Goal: Task Accomplishment & Management: Complete application form

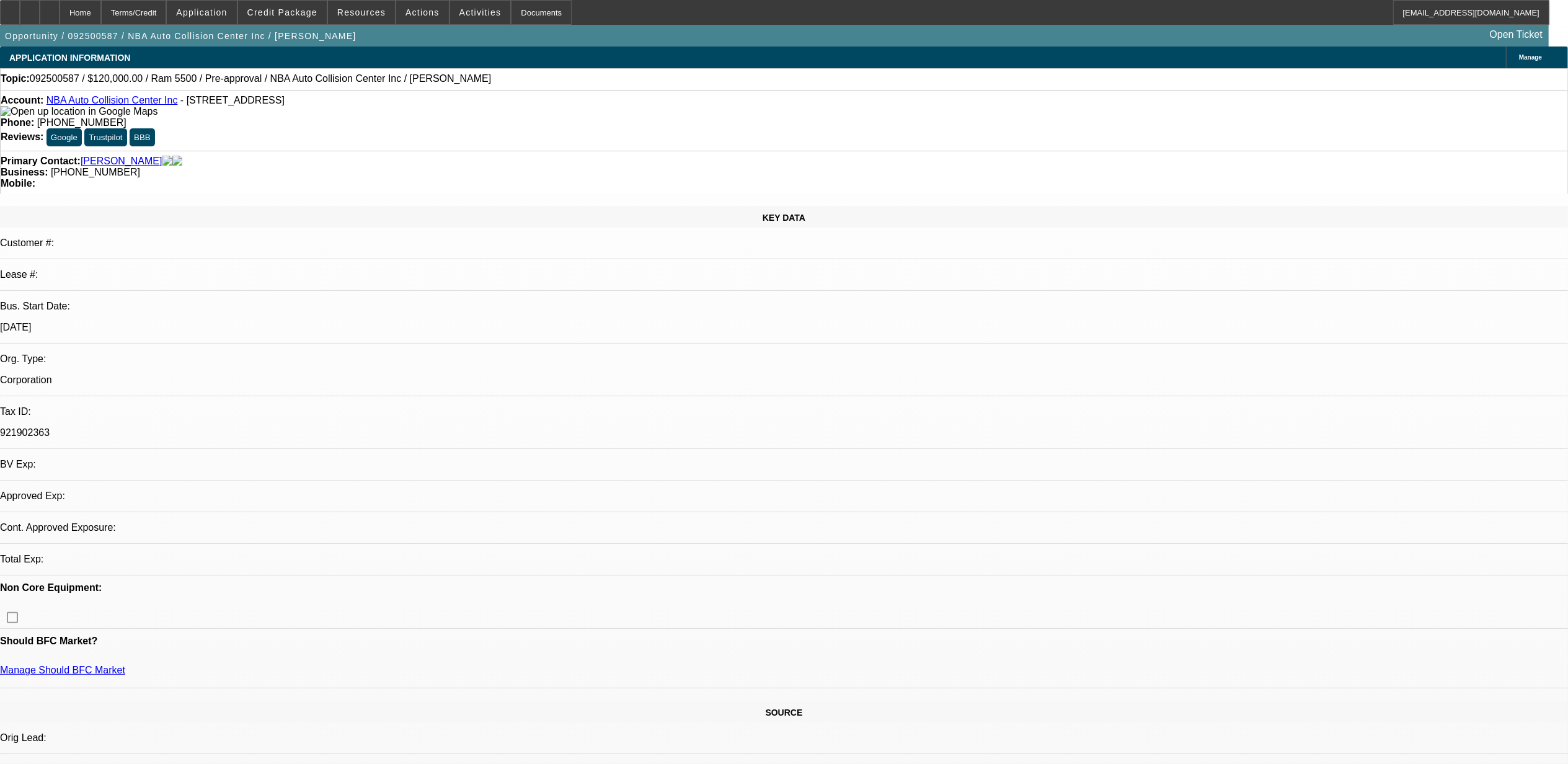
select select "0"
select select "2"
select select "0.1"
select select "1"
select select "2"
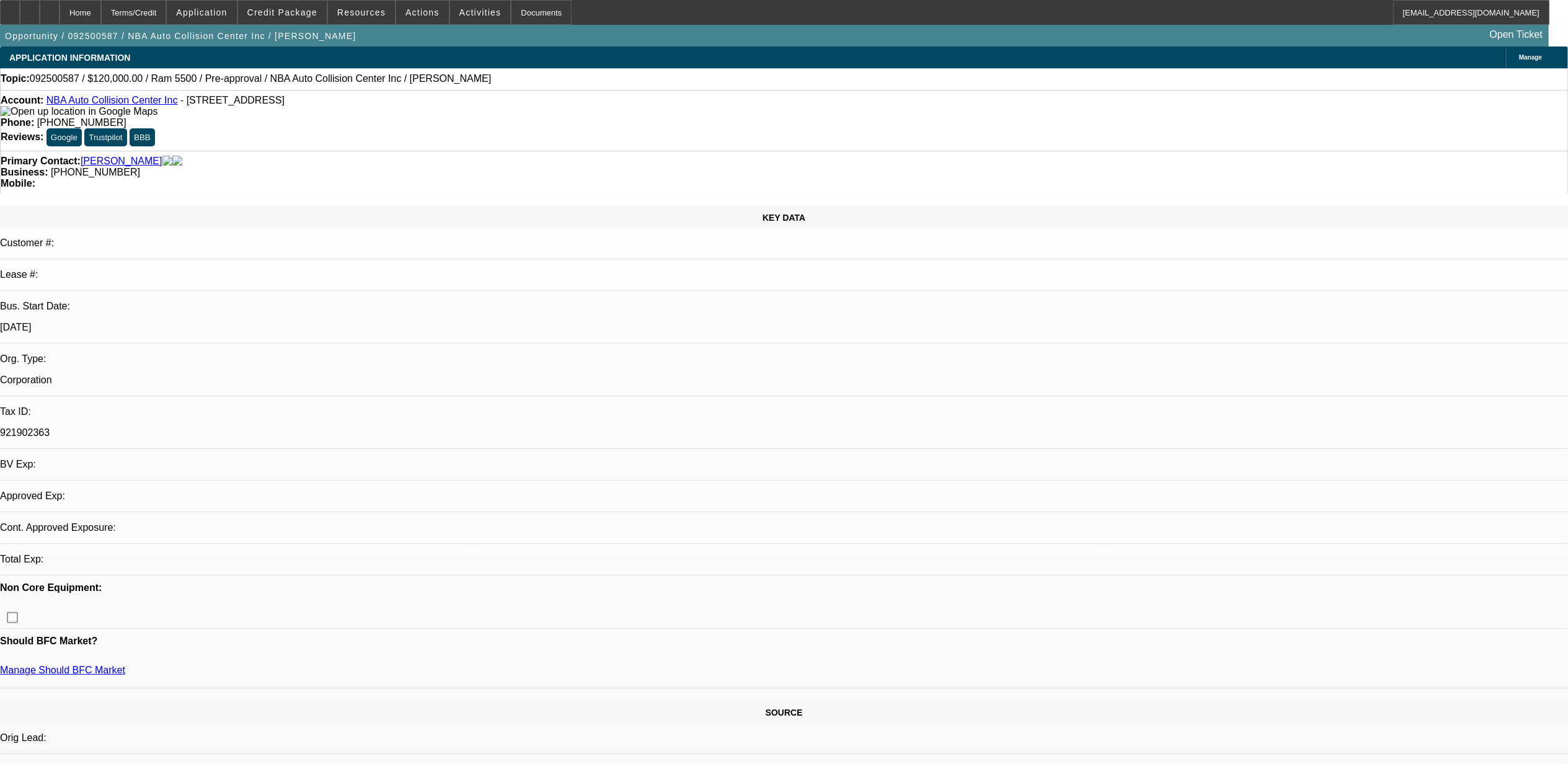
select select "4"
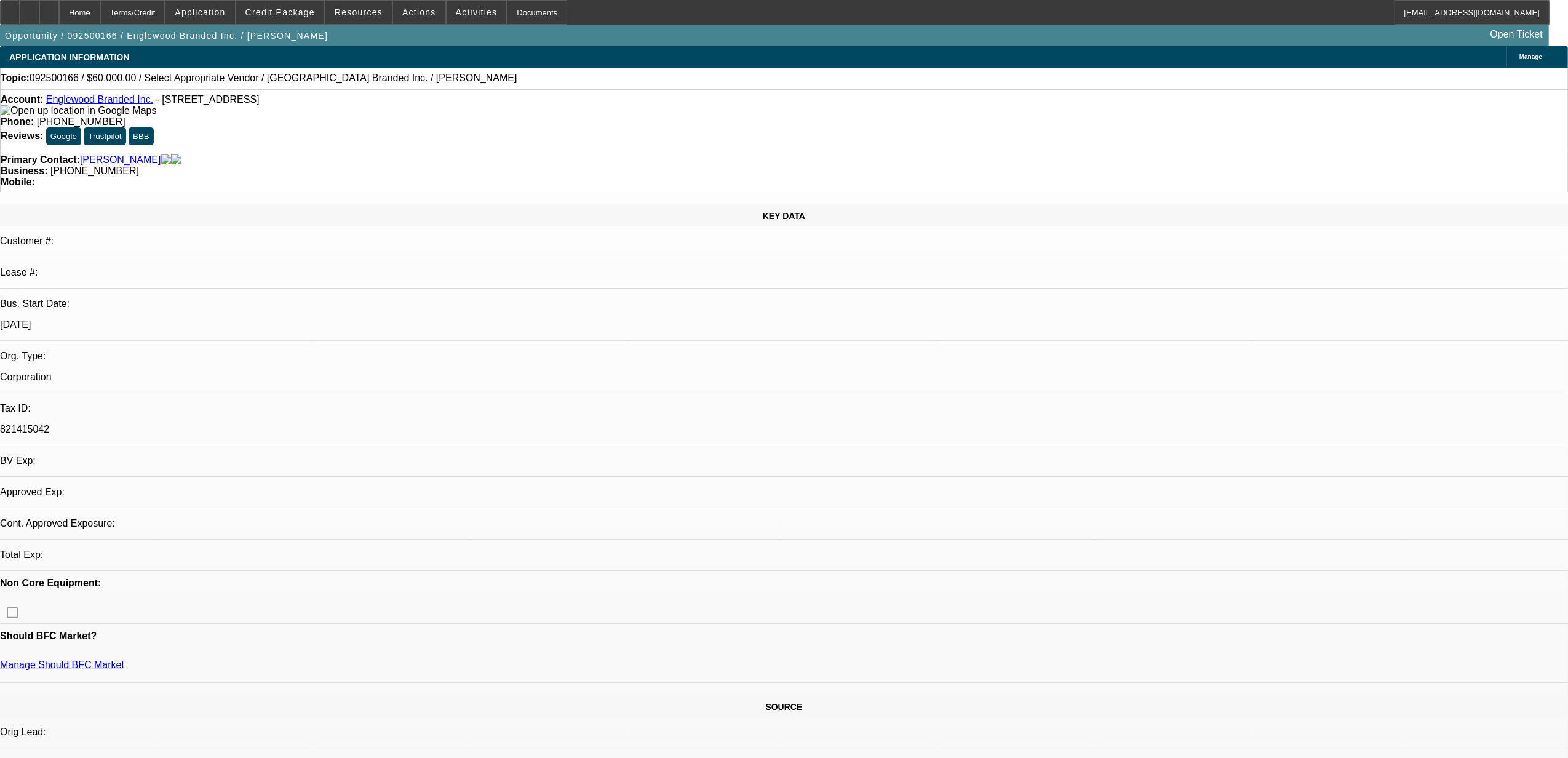
select select "0"
select select "2"
select select "0.1"
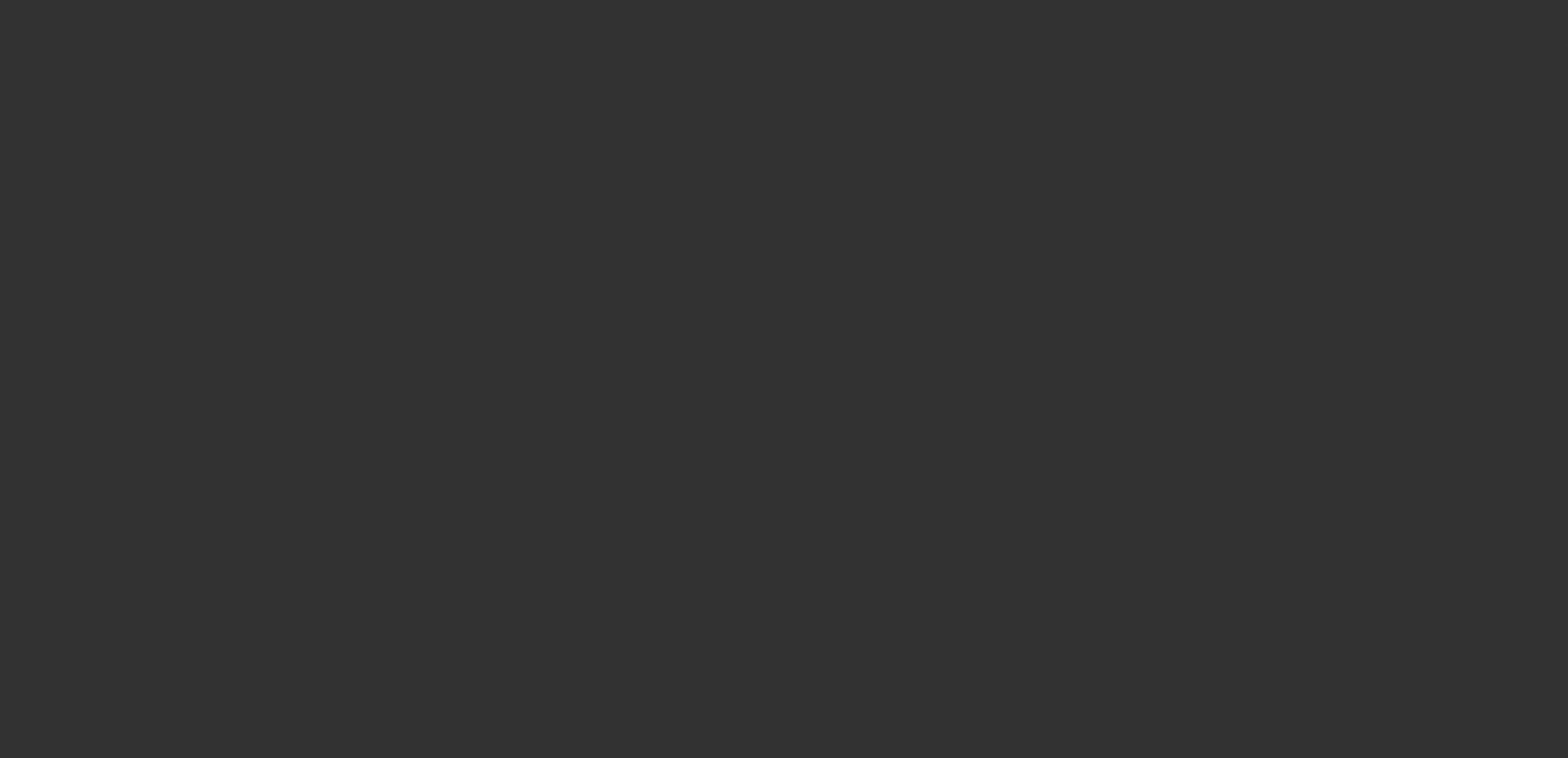
select select "1"
select select "2"
select select "4"
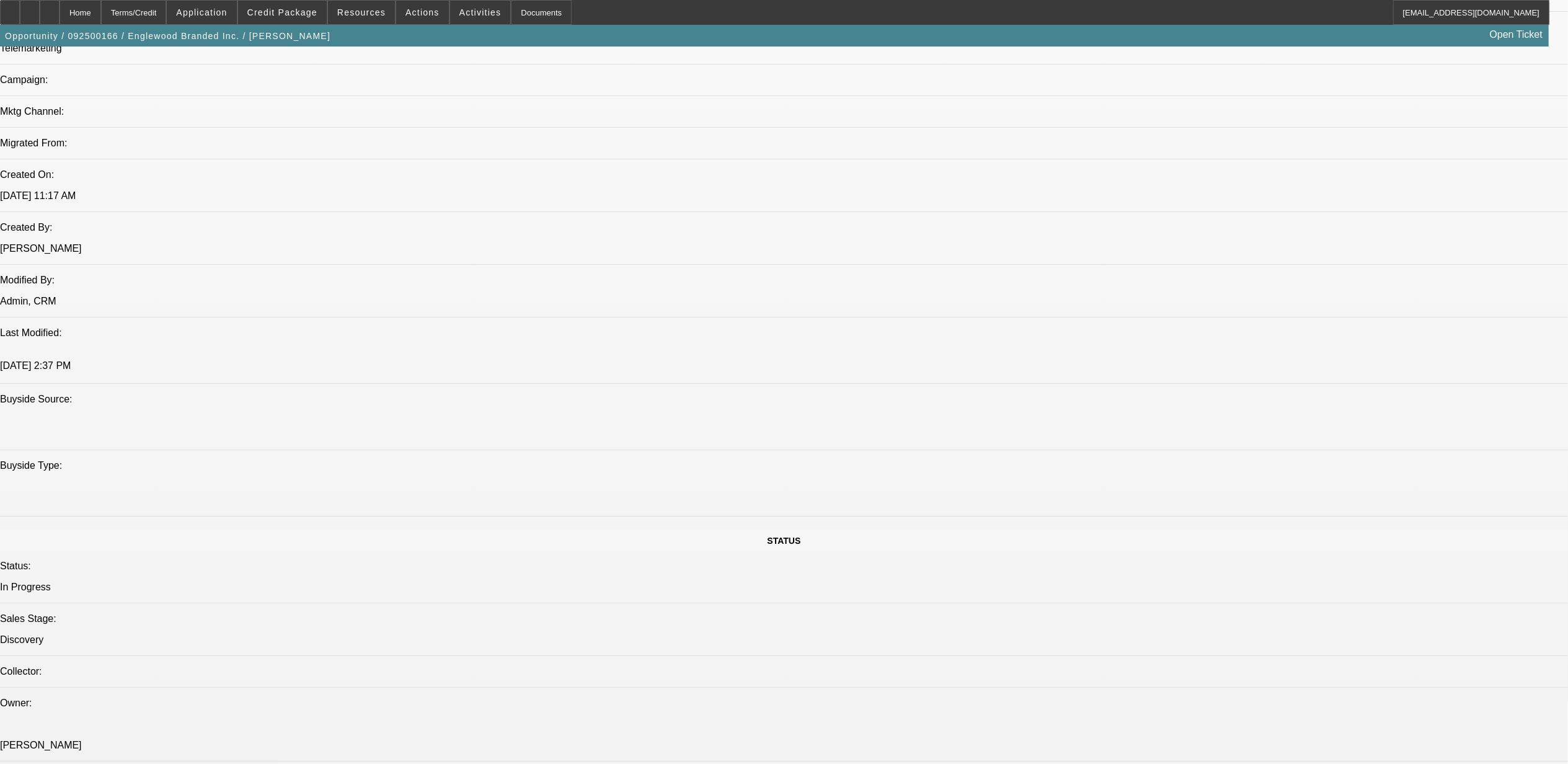
scroll to position [165, 0]
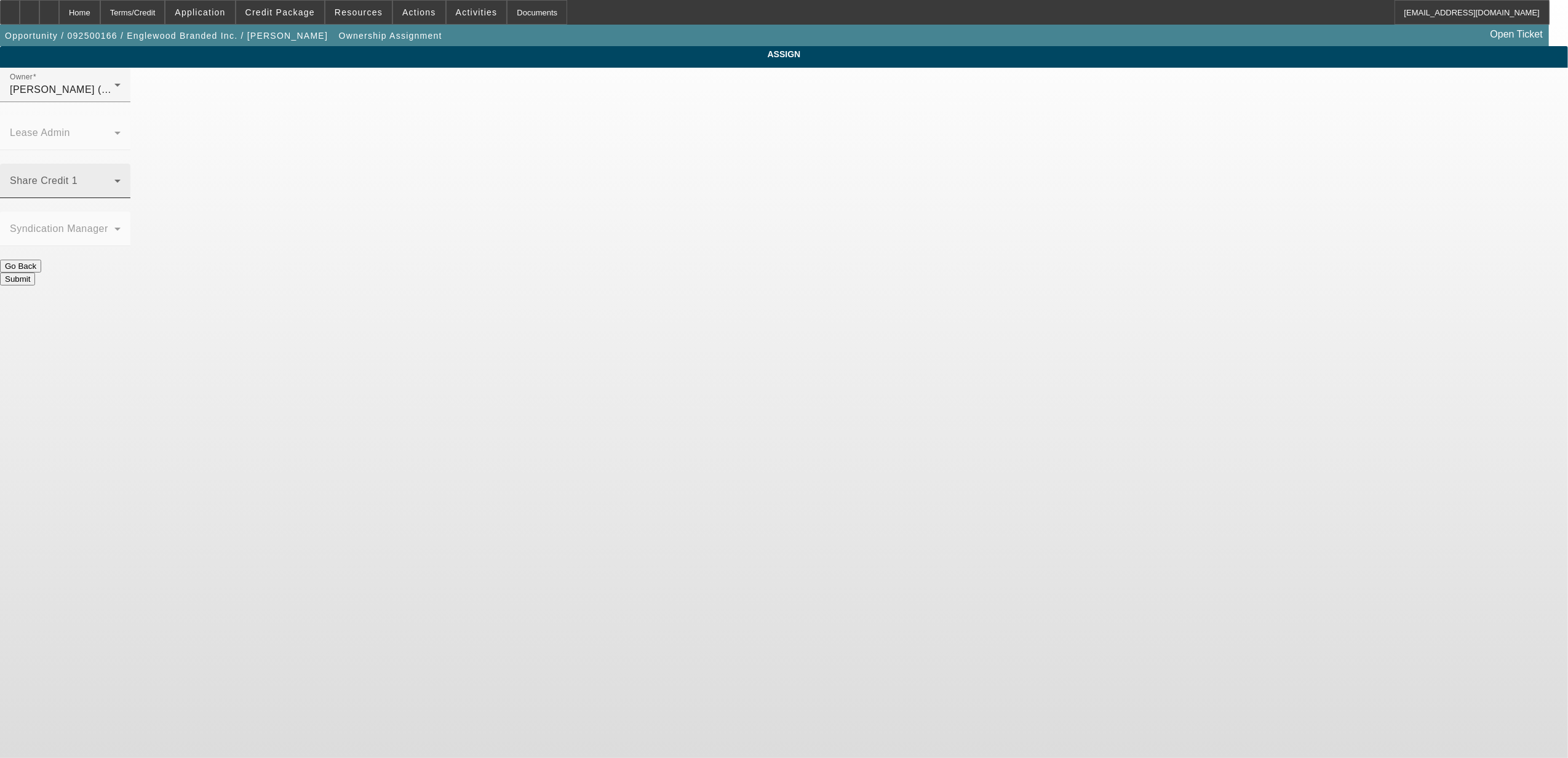
click at [120, 164] on div "Share Credit 1" at bounding box center [65, 181] width 111 height 34
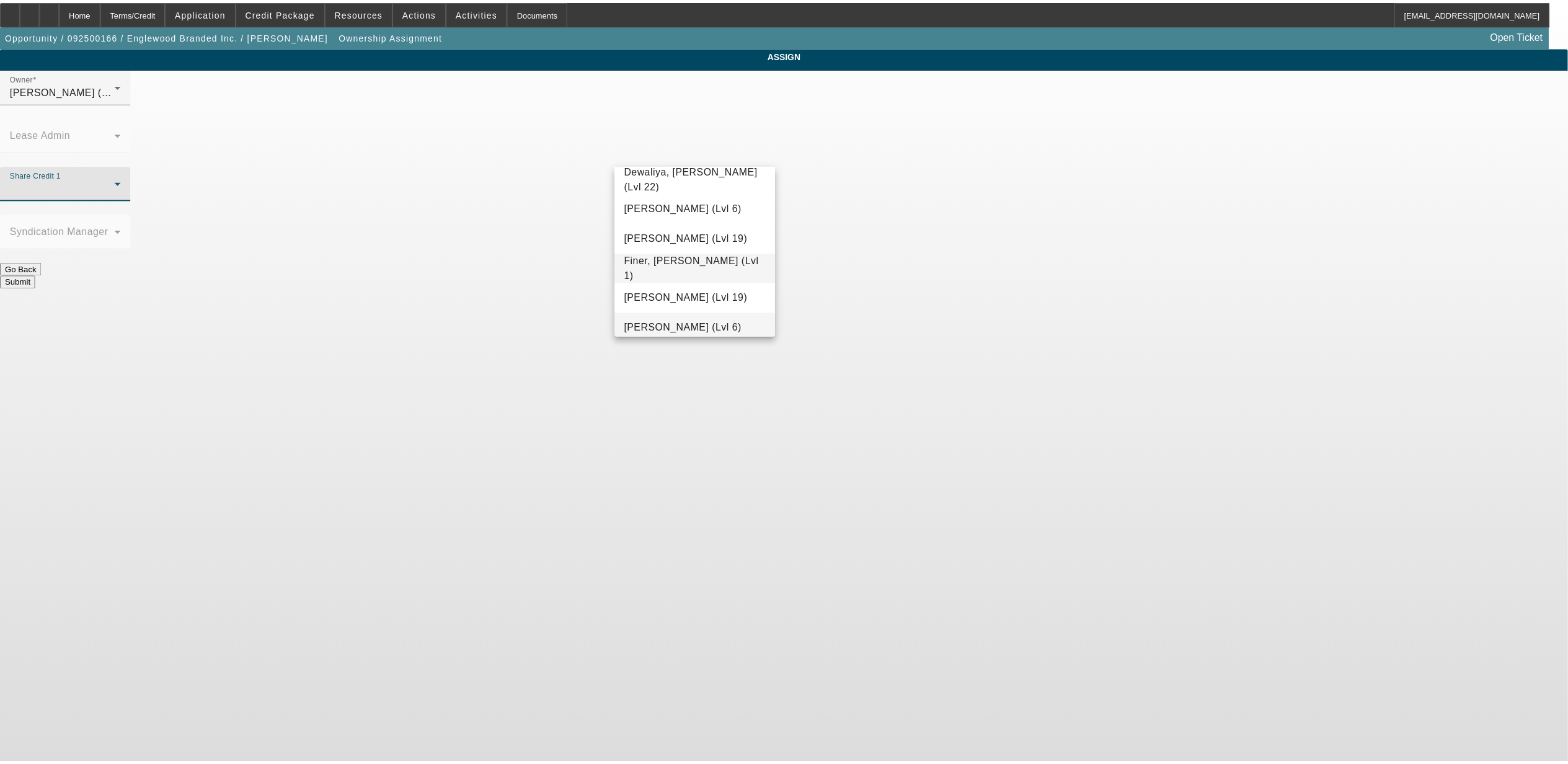
scroll to position [333, 0]
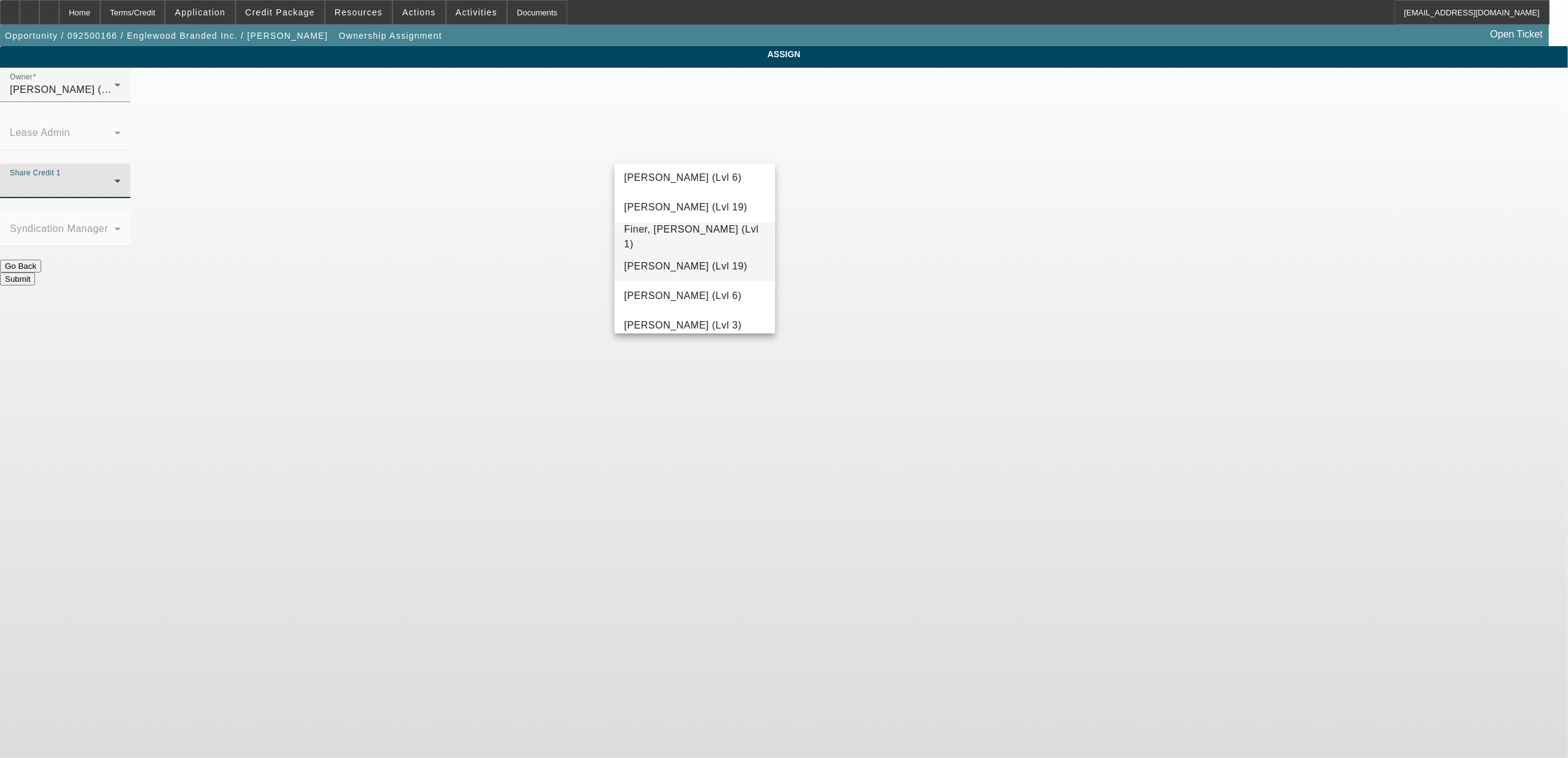
click at [691, 276] on mat-option "[PERSON_NAME] (Lvl 19)" at bounding box center [694, 266] width 160 height 30
click at [35, 273] on button "Submit" at bounding box center [17, 279] width 35 height 13
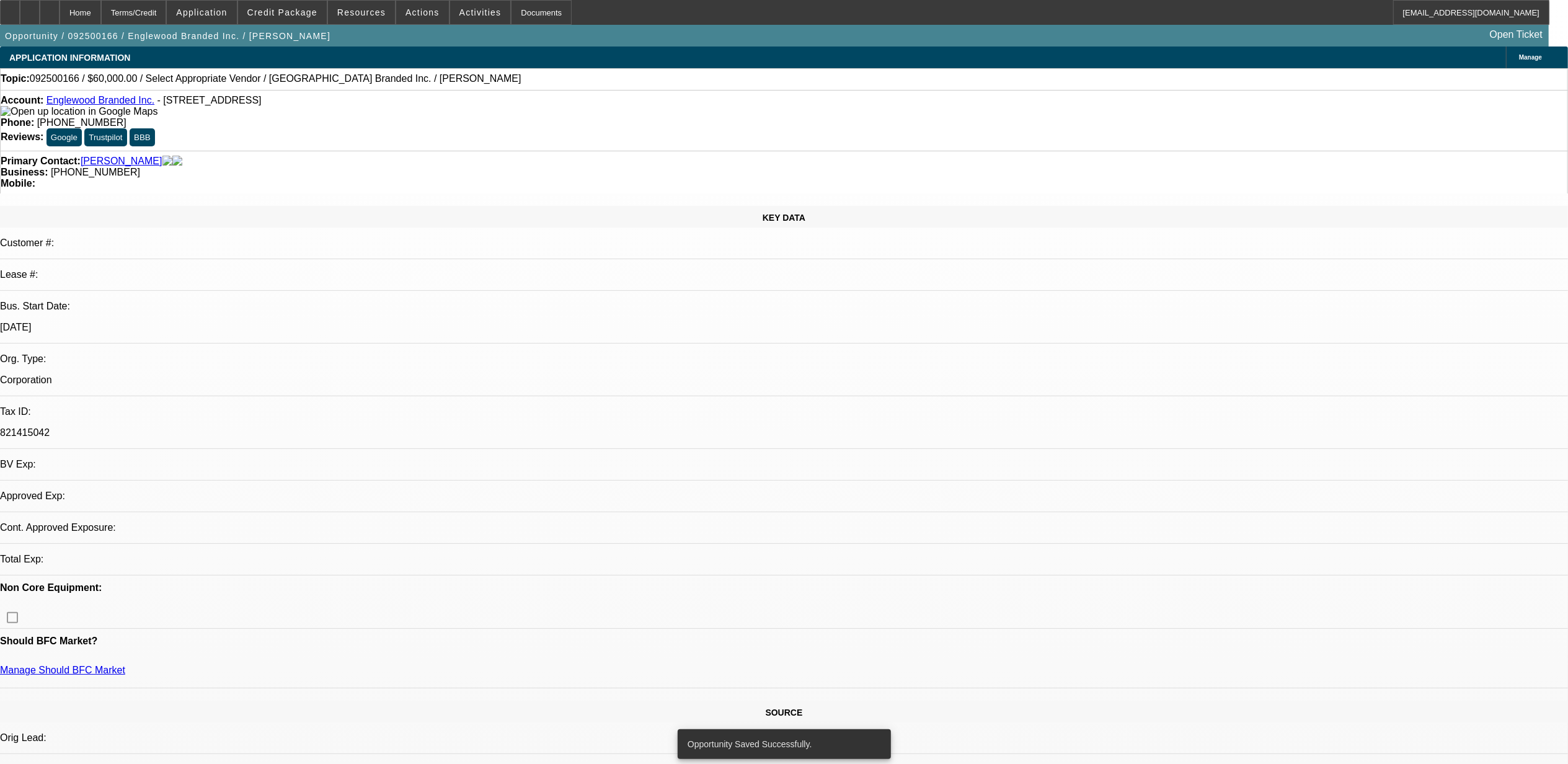
select select "0"
select select "2"
select select "0.1"
select select "4"
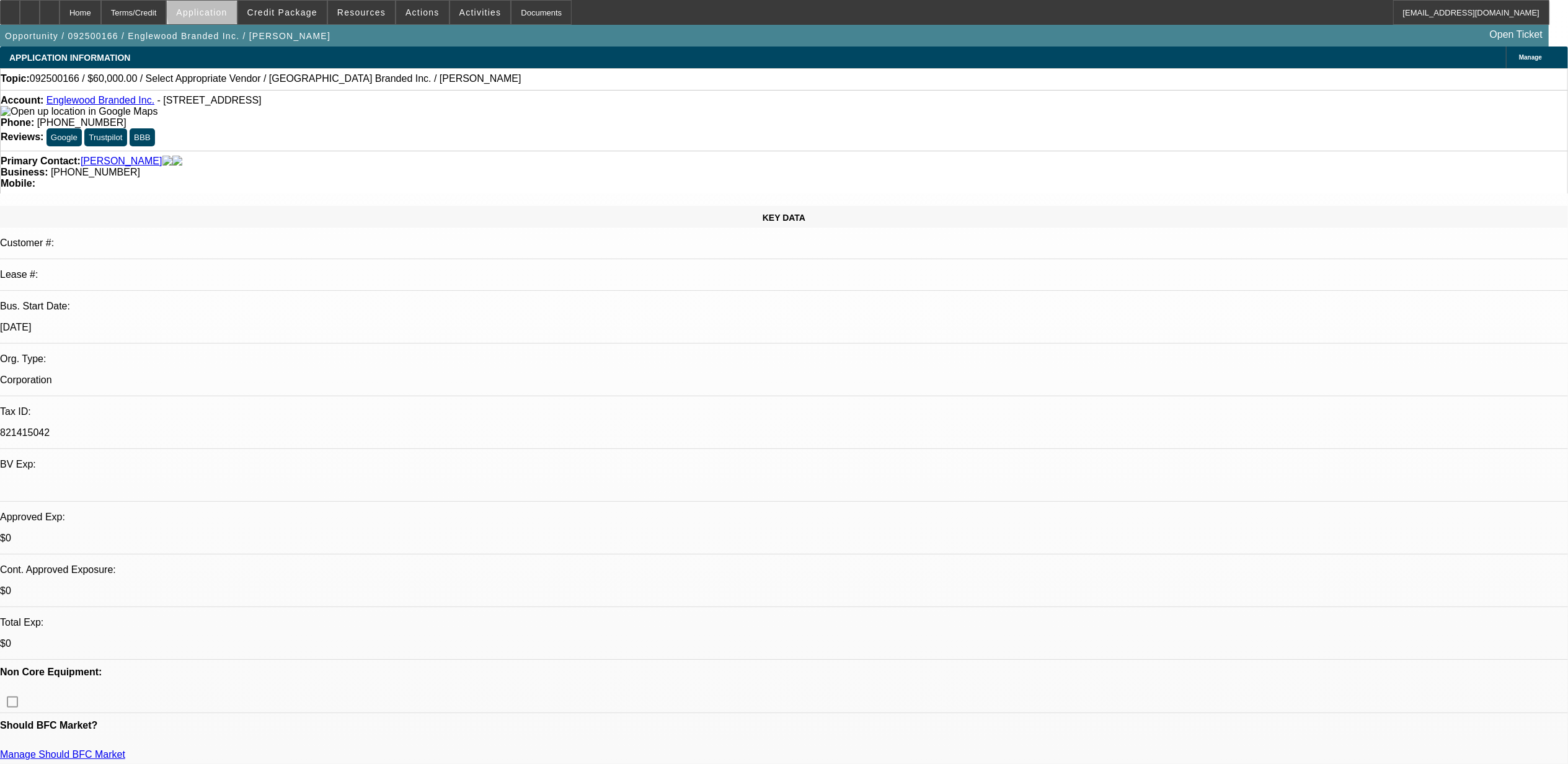
click at [227, 12] on span "Application" at bounding box center [202, 13] width 51 height 10
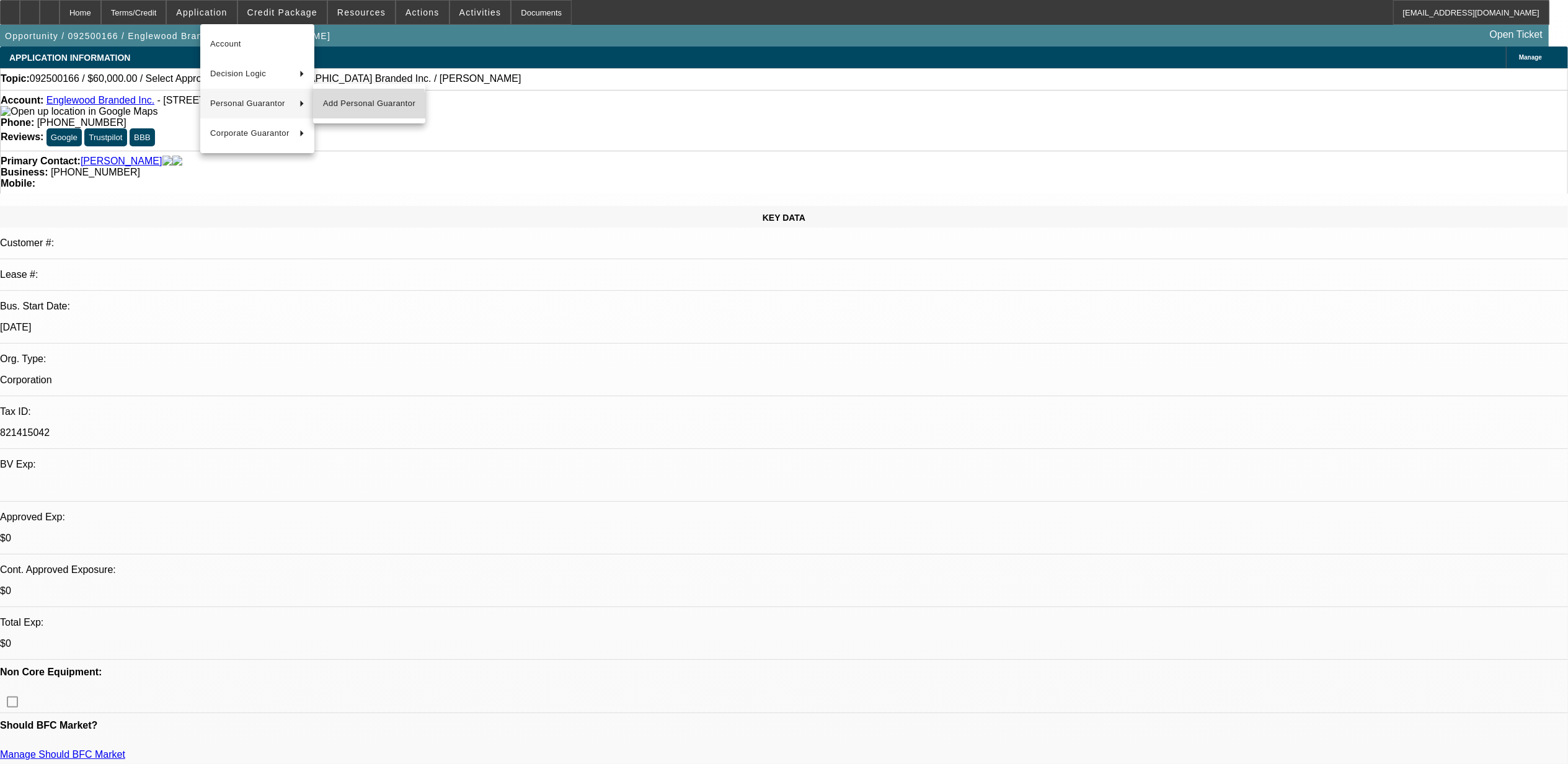
click at [363, 111] on button "Add Personal Guarantor" at bounding box center [369, 103] width 112 height 30
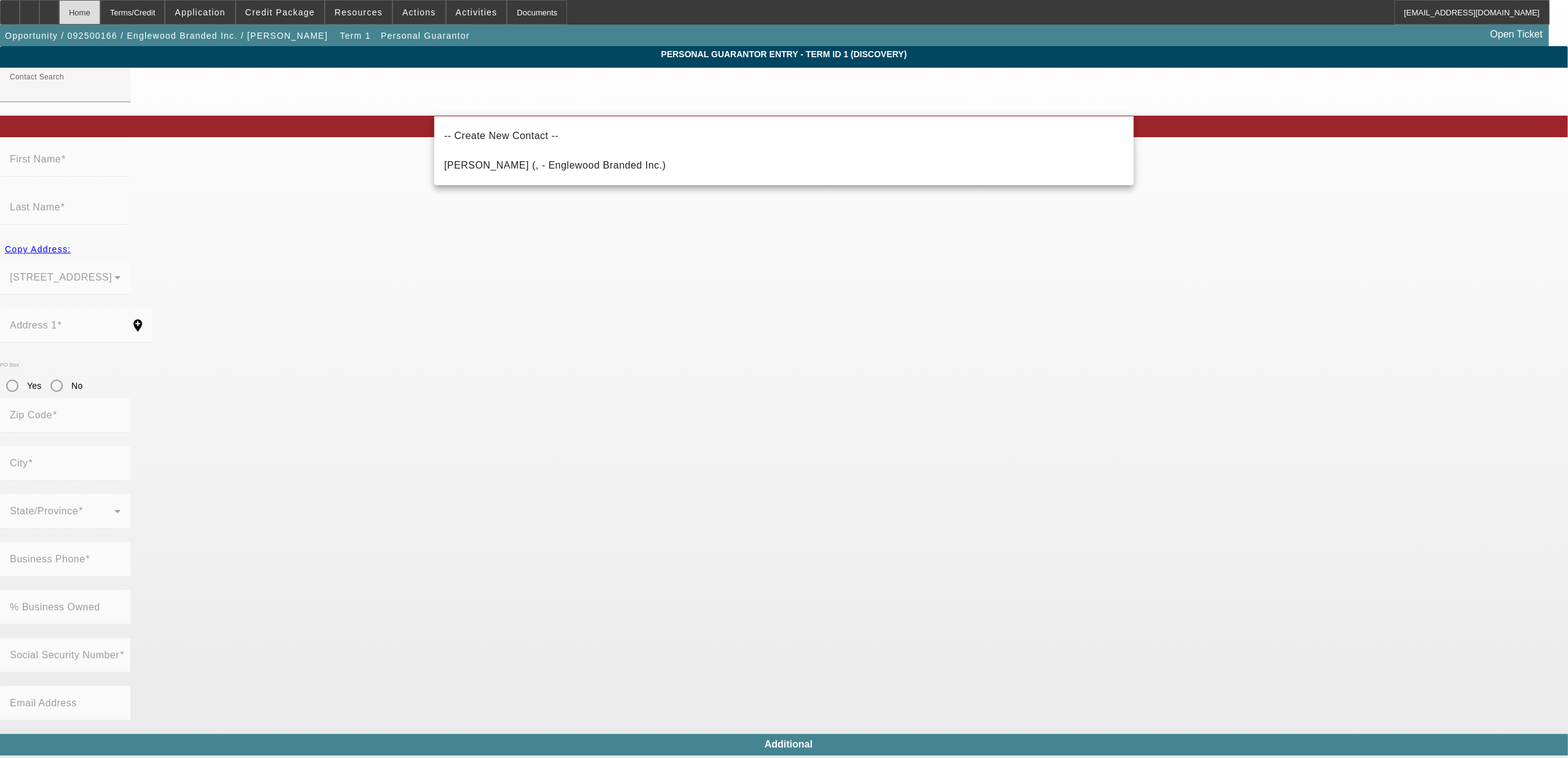
click at [100, 13] on div "Home" at bounding box center [79, 12] width 41 height 25
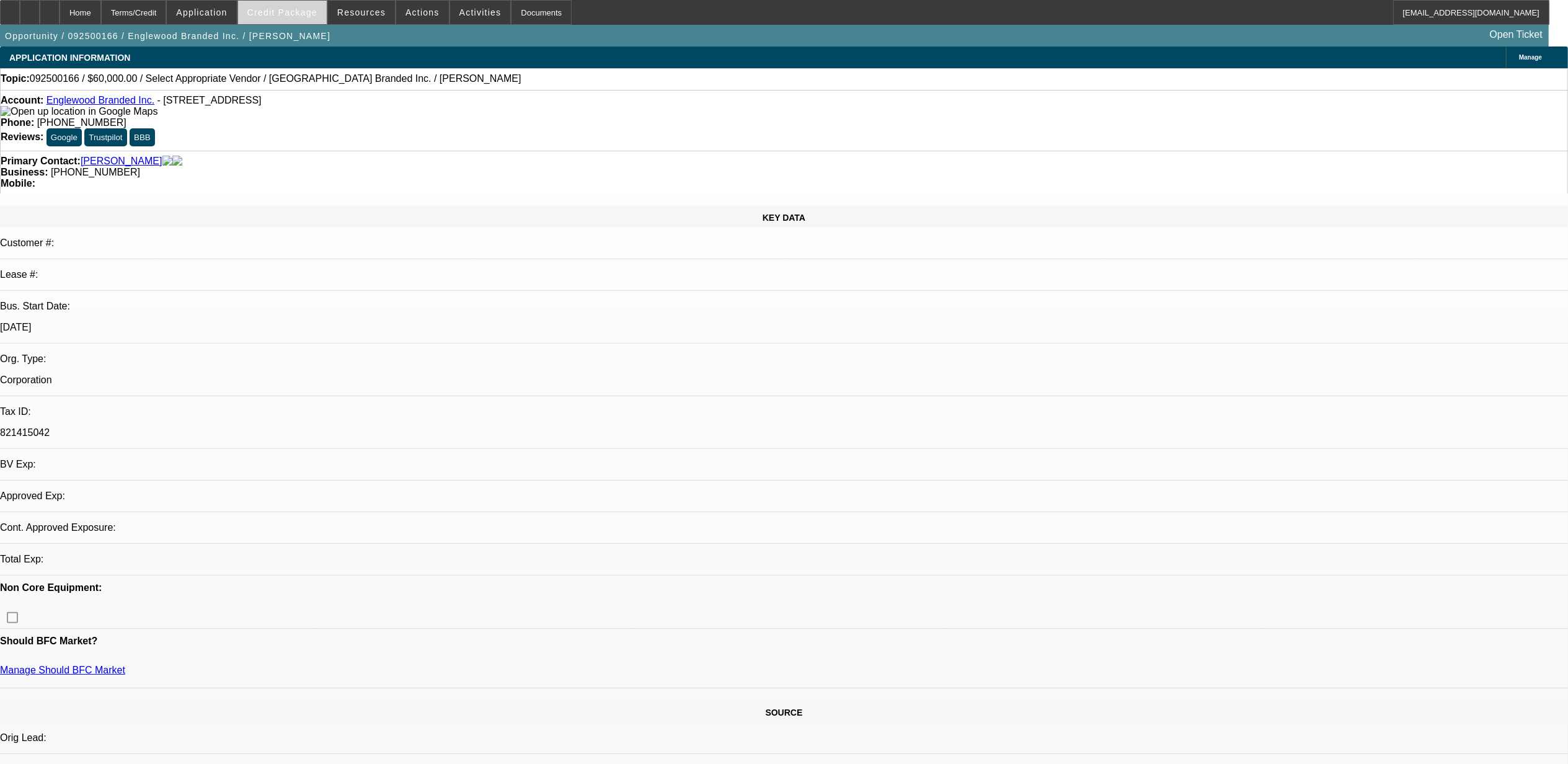
select select "0"
select select "2"
select select "0.1"
select select "4"
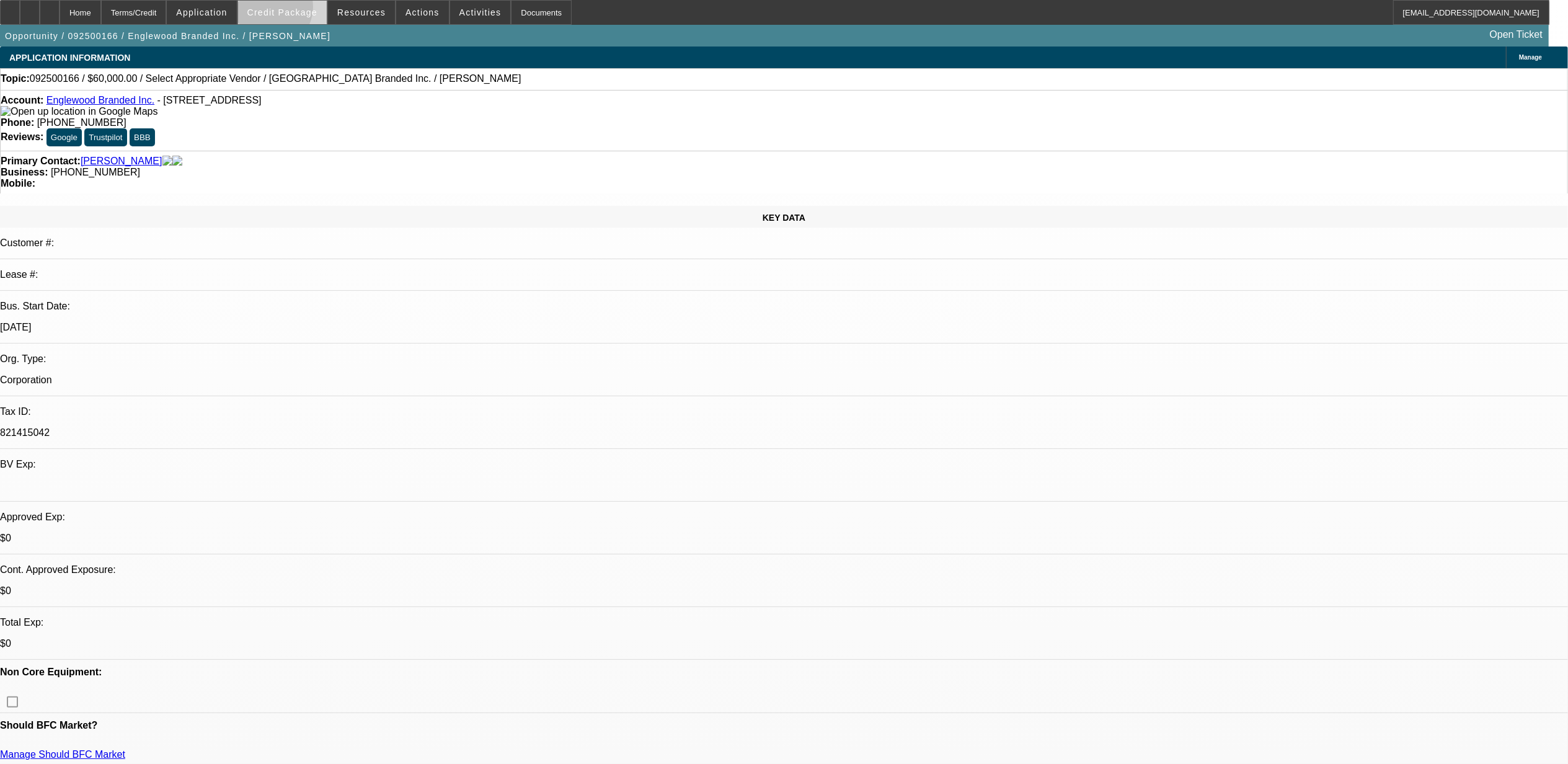
click at [290, 10] on span "Credit Package" at bounding box center [282, 13] width 70 height 10
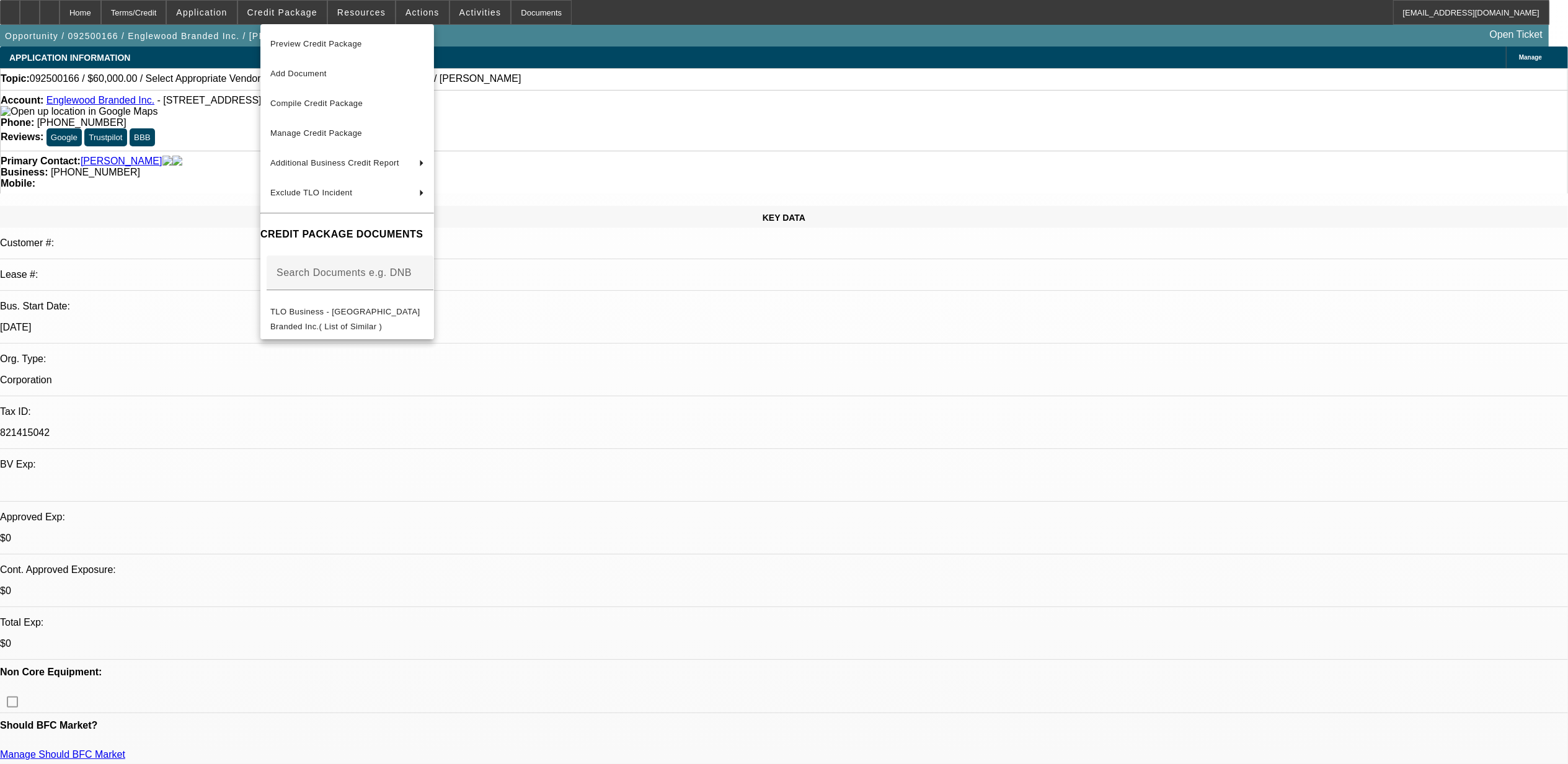
scroll to position [165, 0]
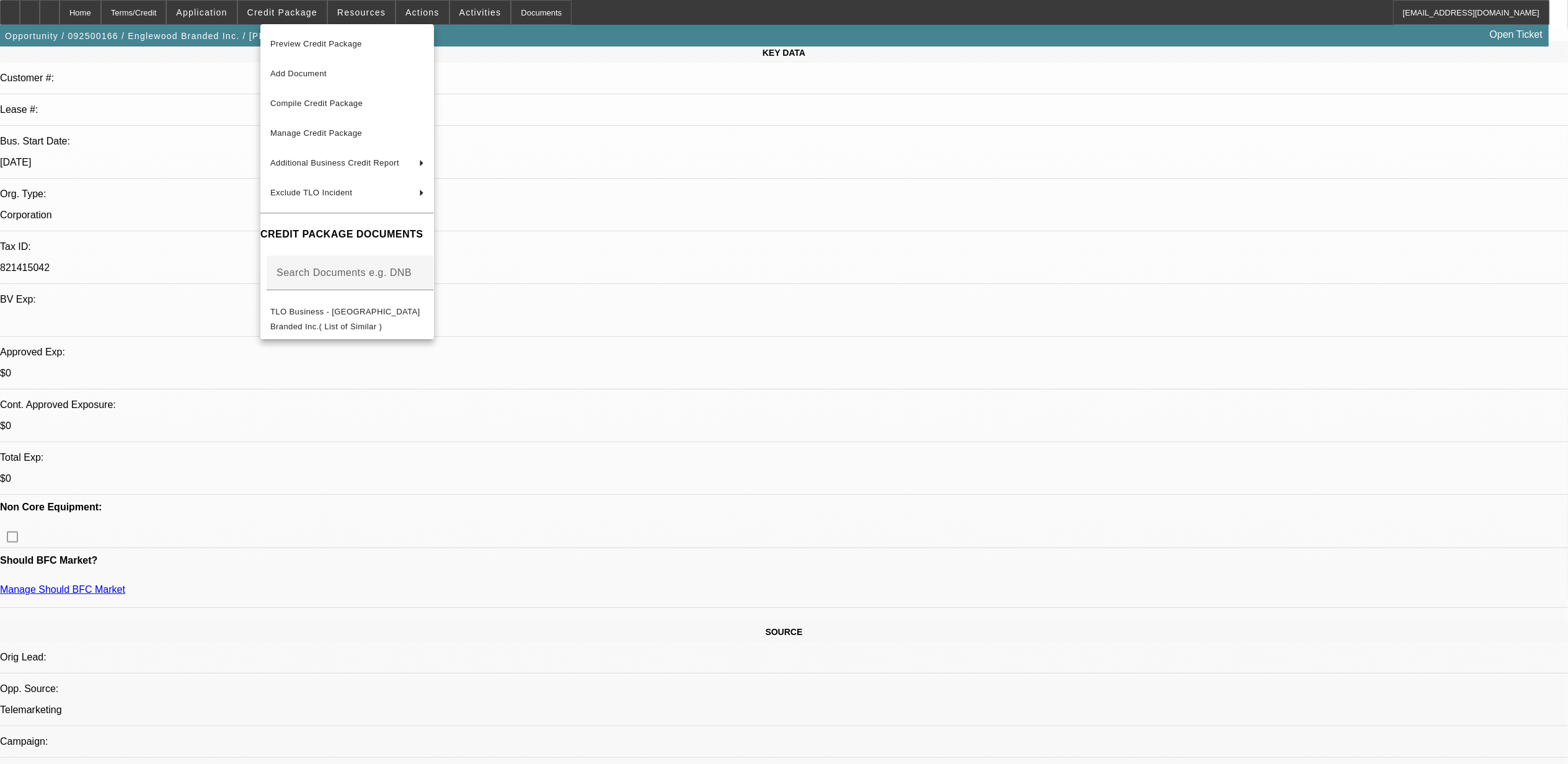
click at [713, 539] on div at bounding box center [784, 382] width 1568 height 764
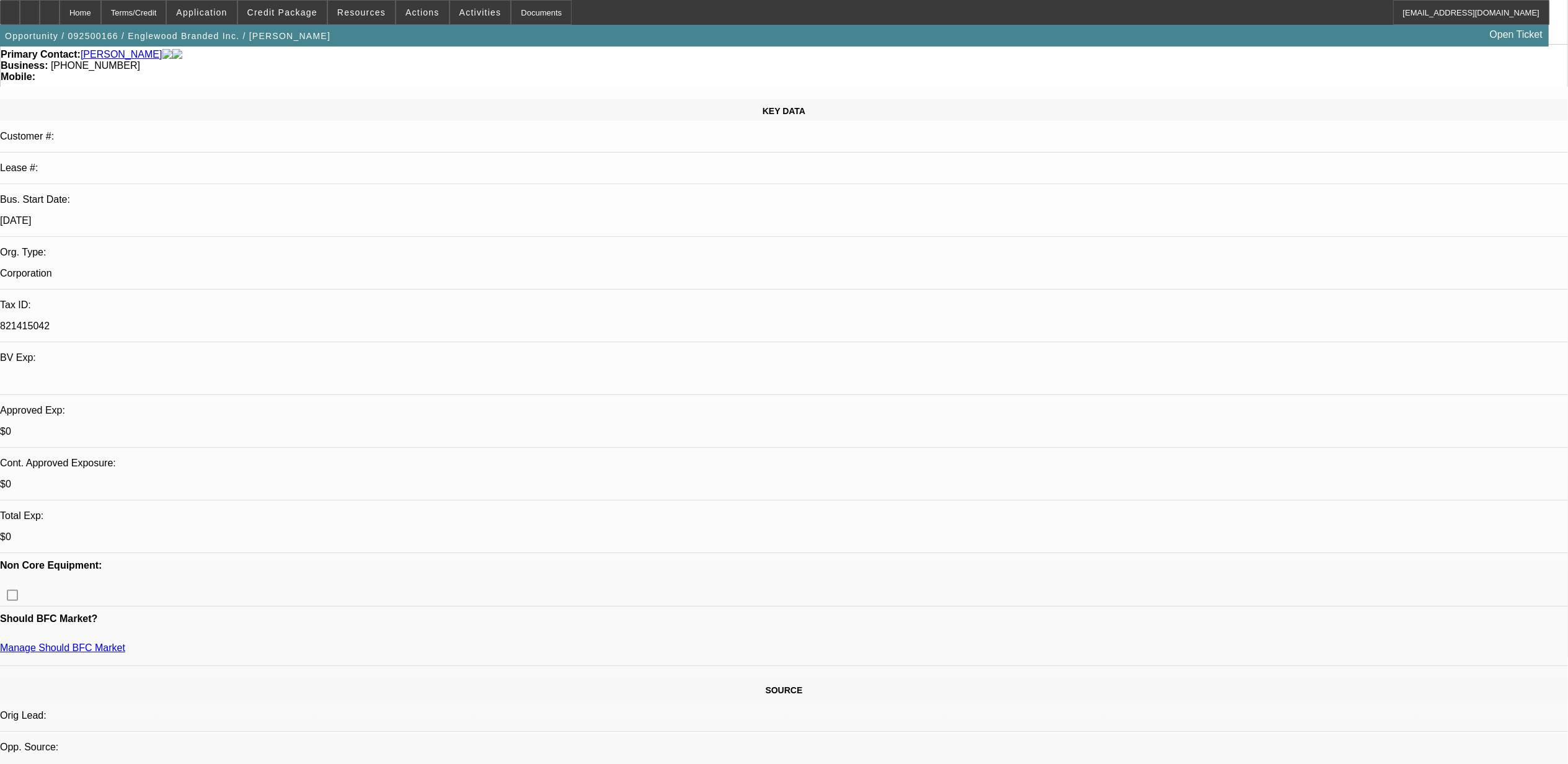
scroll to position [0, 0]
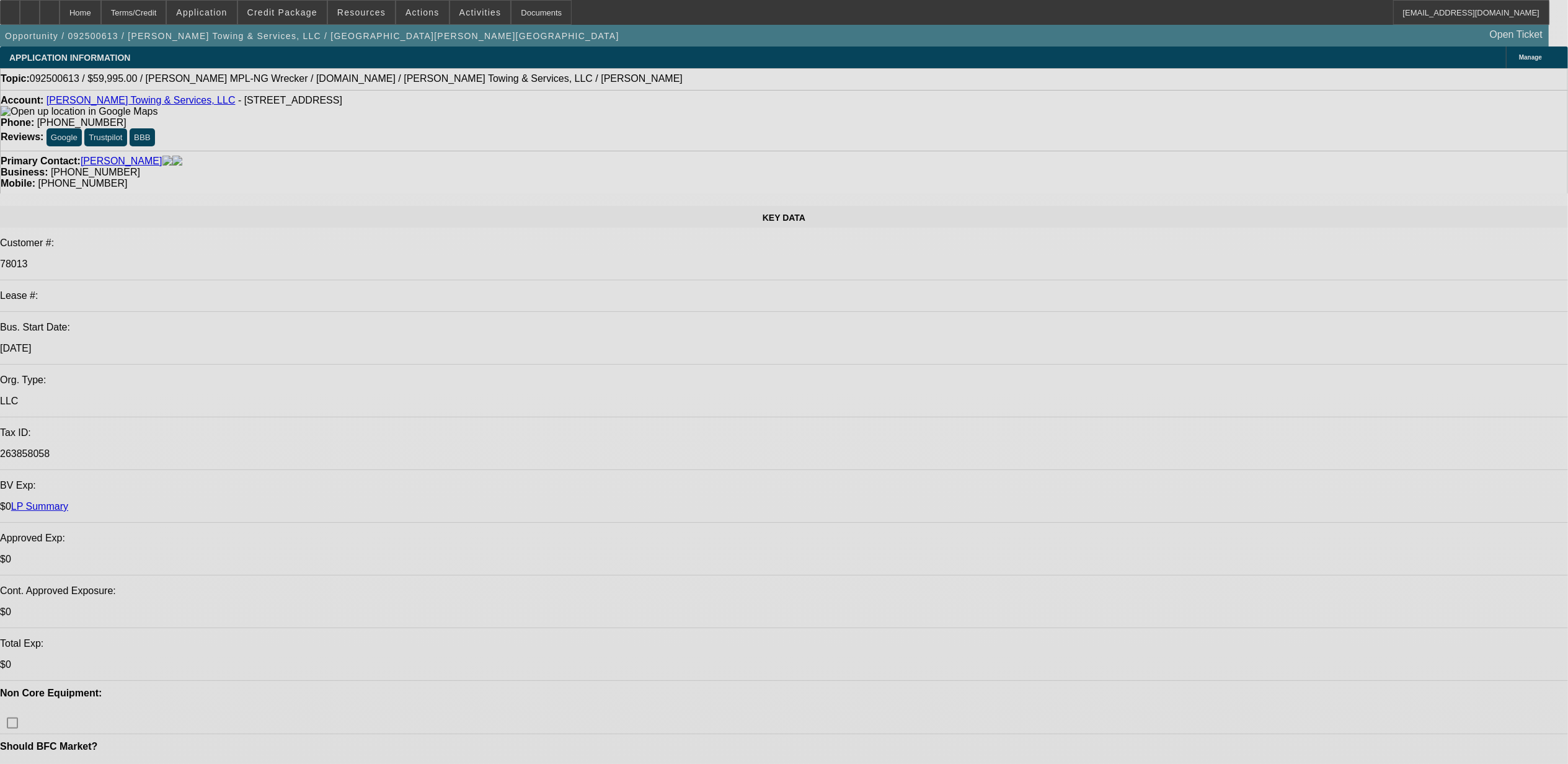
select select "0"
select select "2"
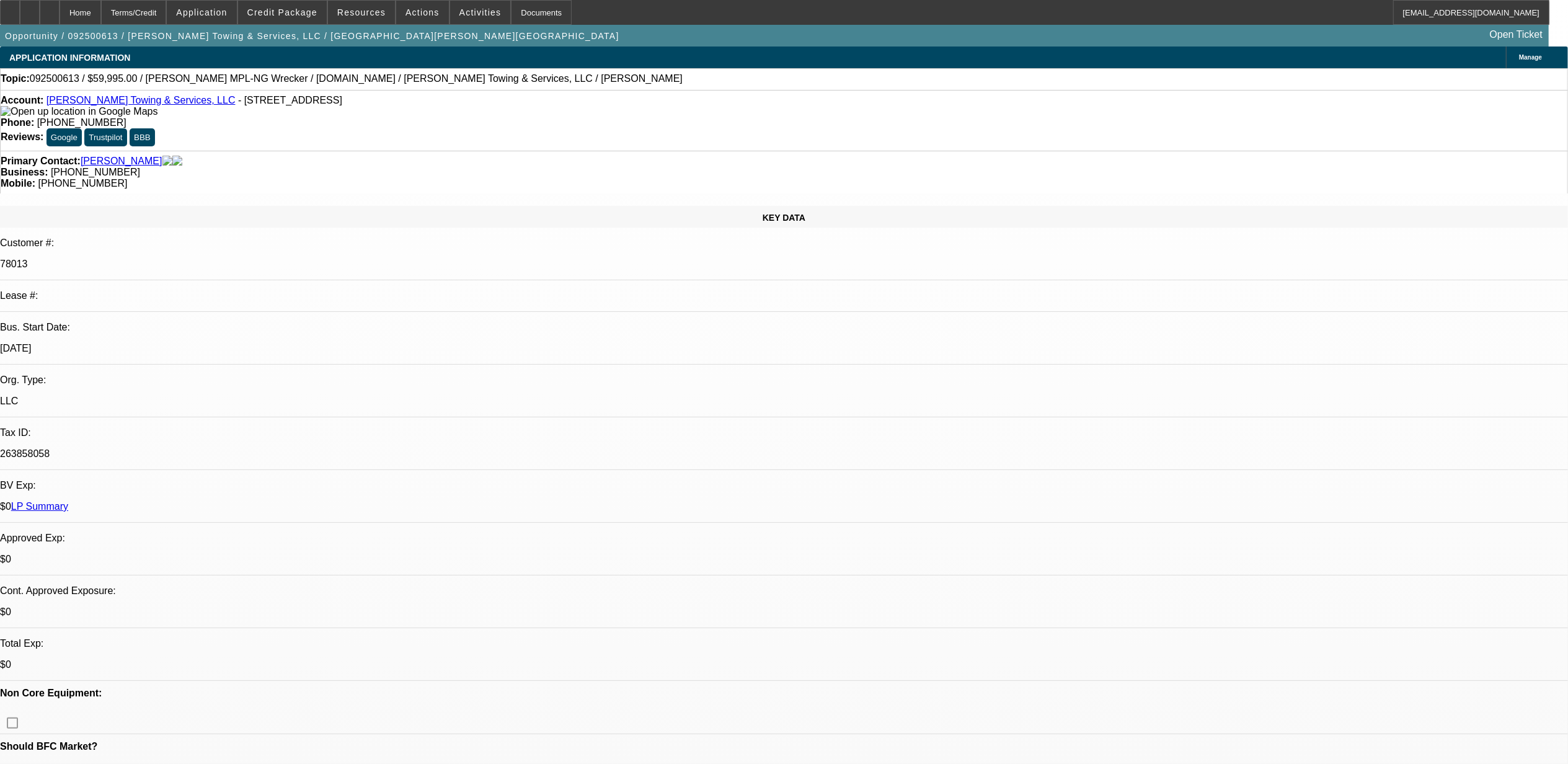
select select "0"
select select "2"
select select "0"
select select "1"
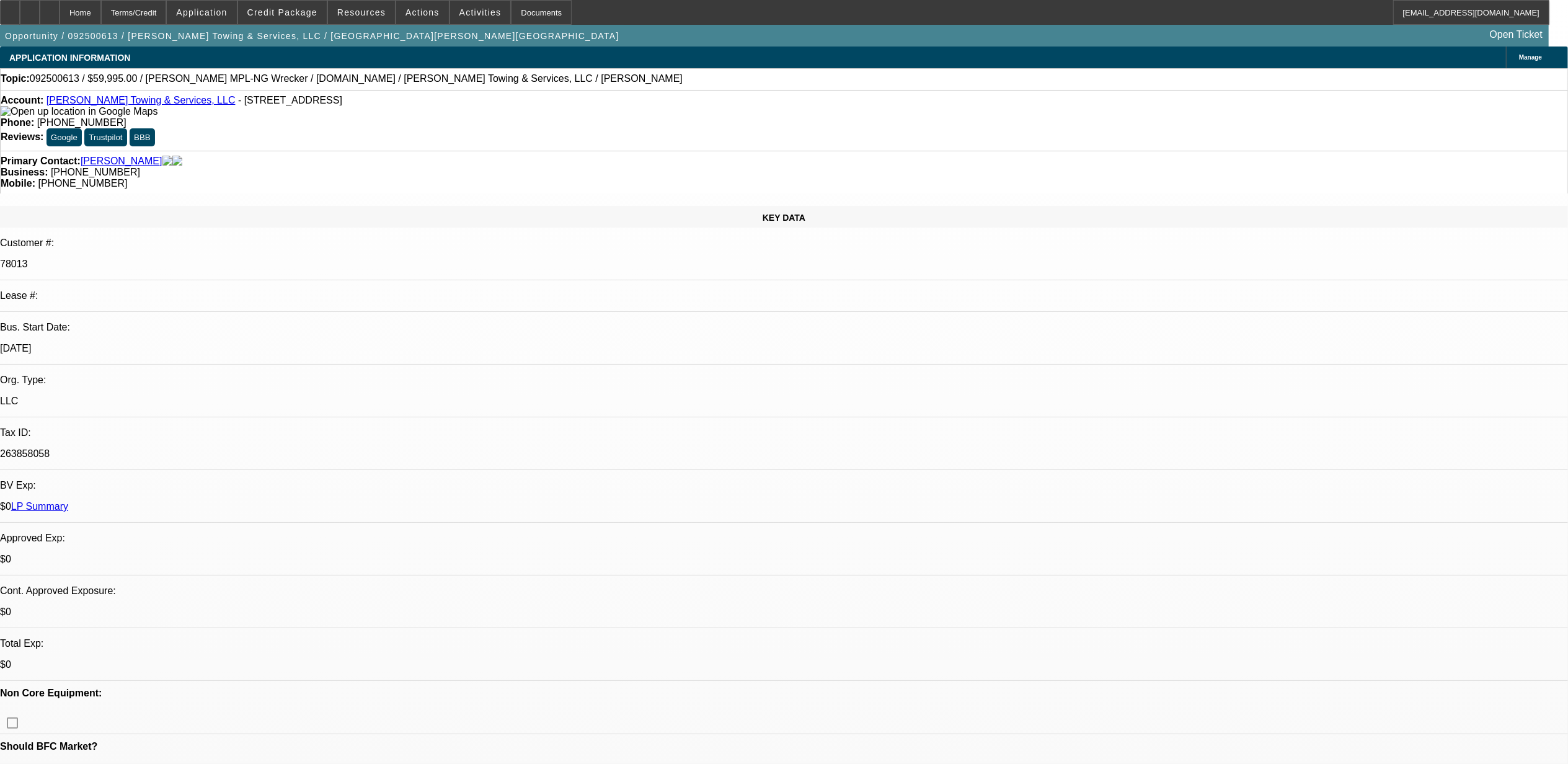
select select "2"
select select "6"
select select "1"
select select "2"
select select "6"
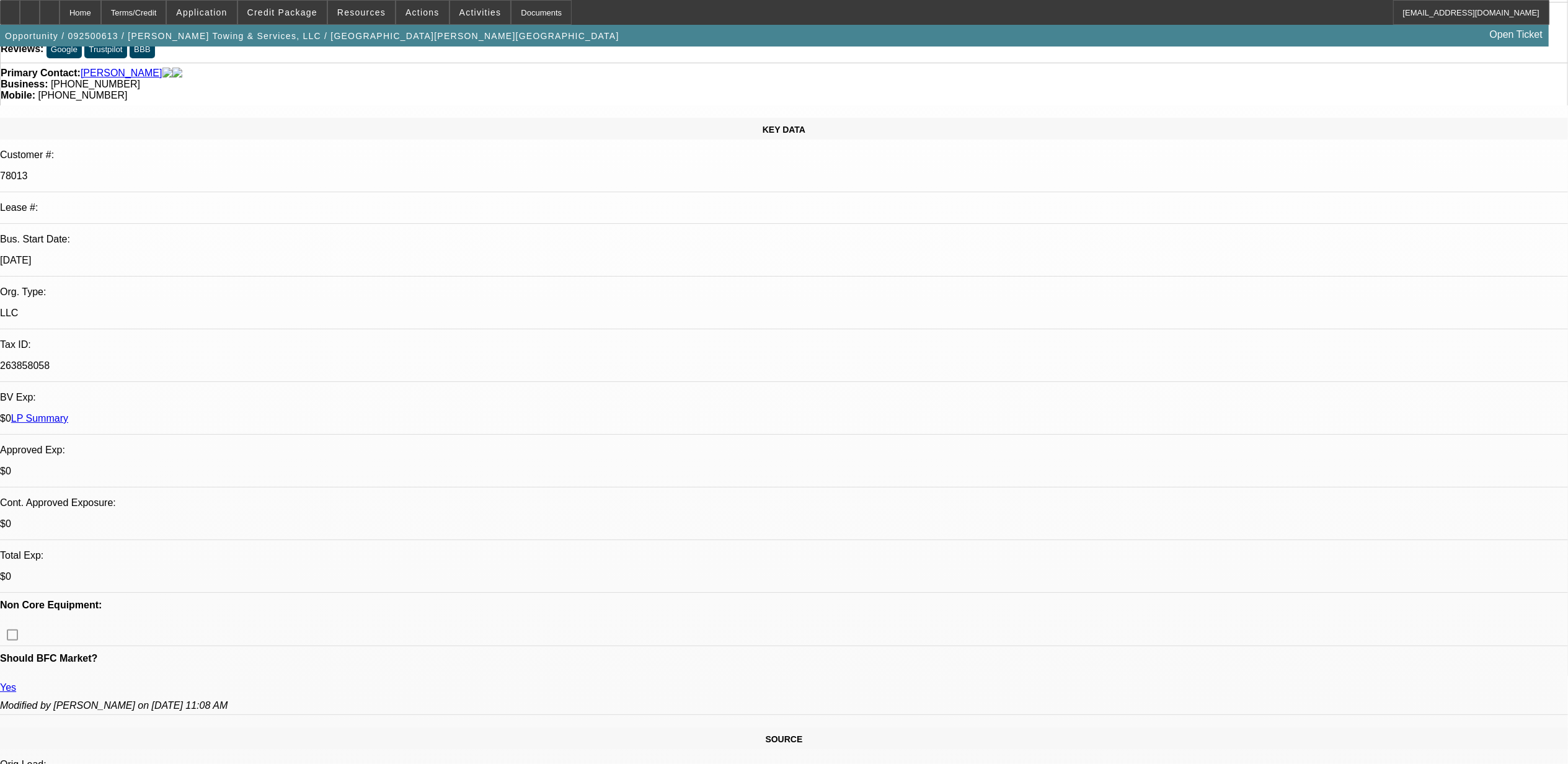
scroll to position [82, 0]
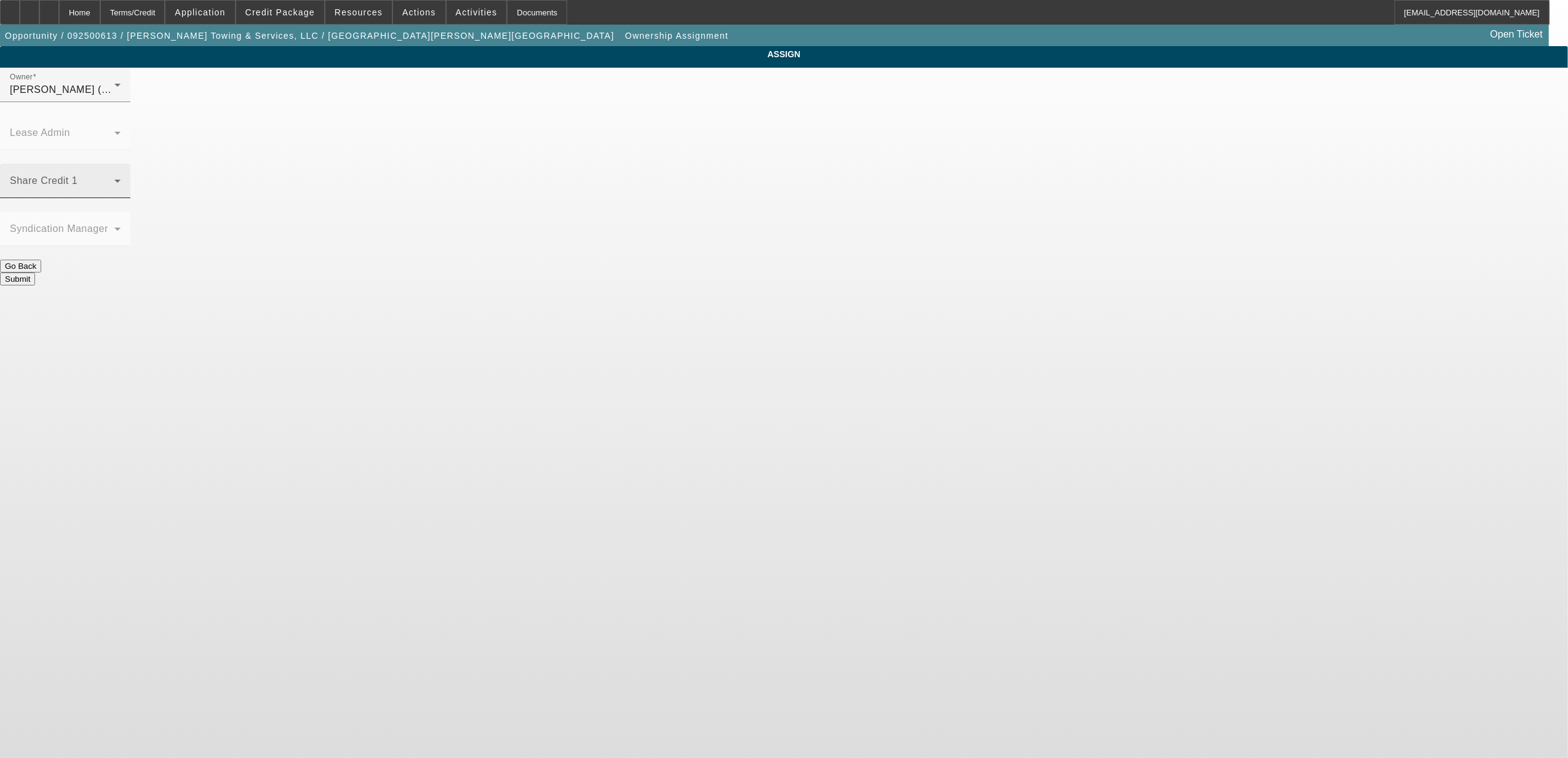
click at [120, 164] on div "Share Credit 1" at bounding box center [65, 181] width 111 height 34
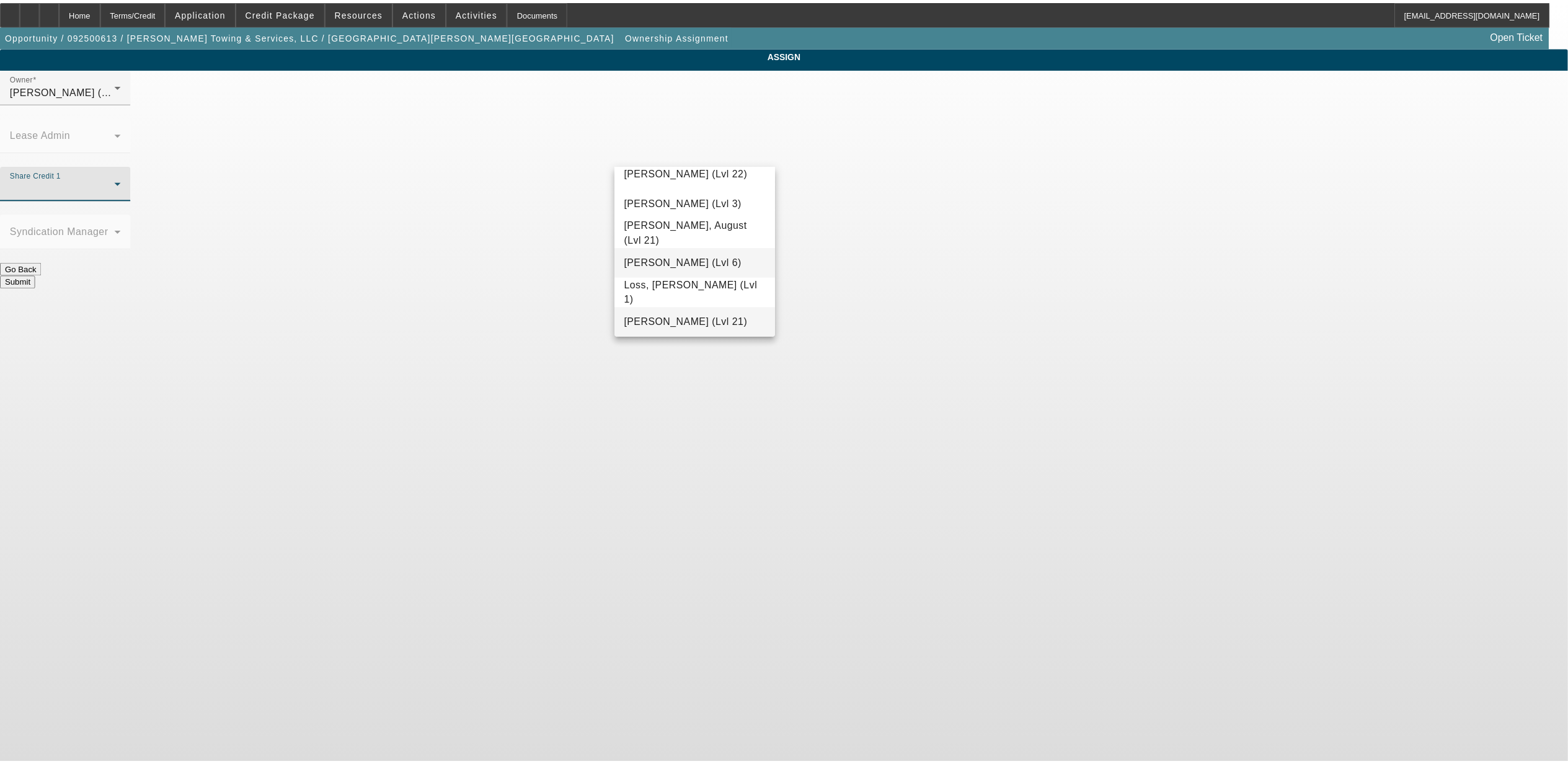
scroll to position [929, 0]
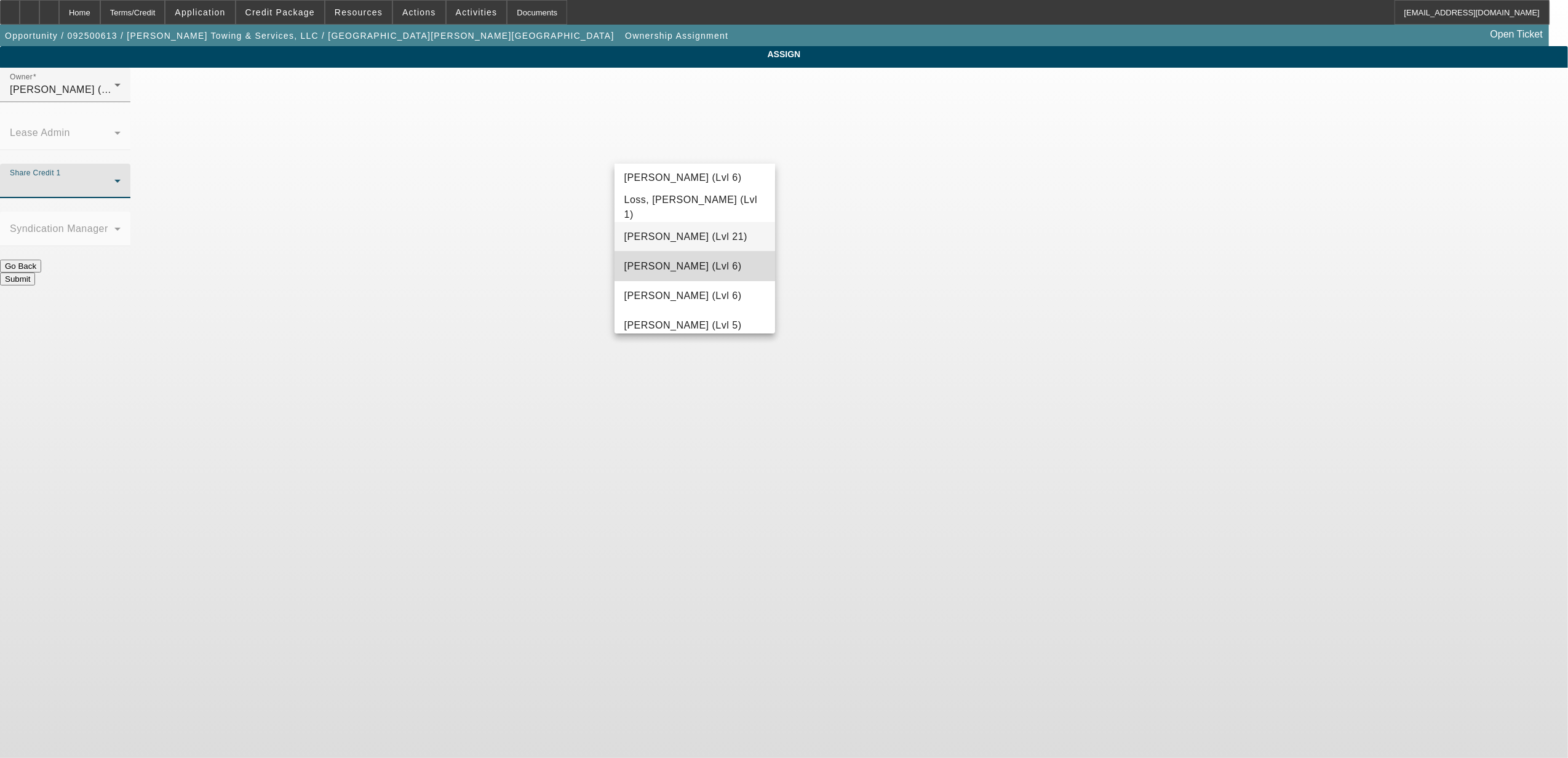
click at [707, 276] on mat-option "[PERSON_NAME] (Lvl 6)" at bounding box center [694, 266] width 160 height 30
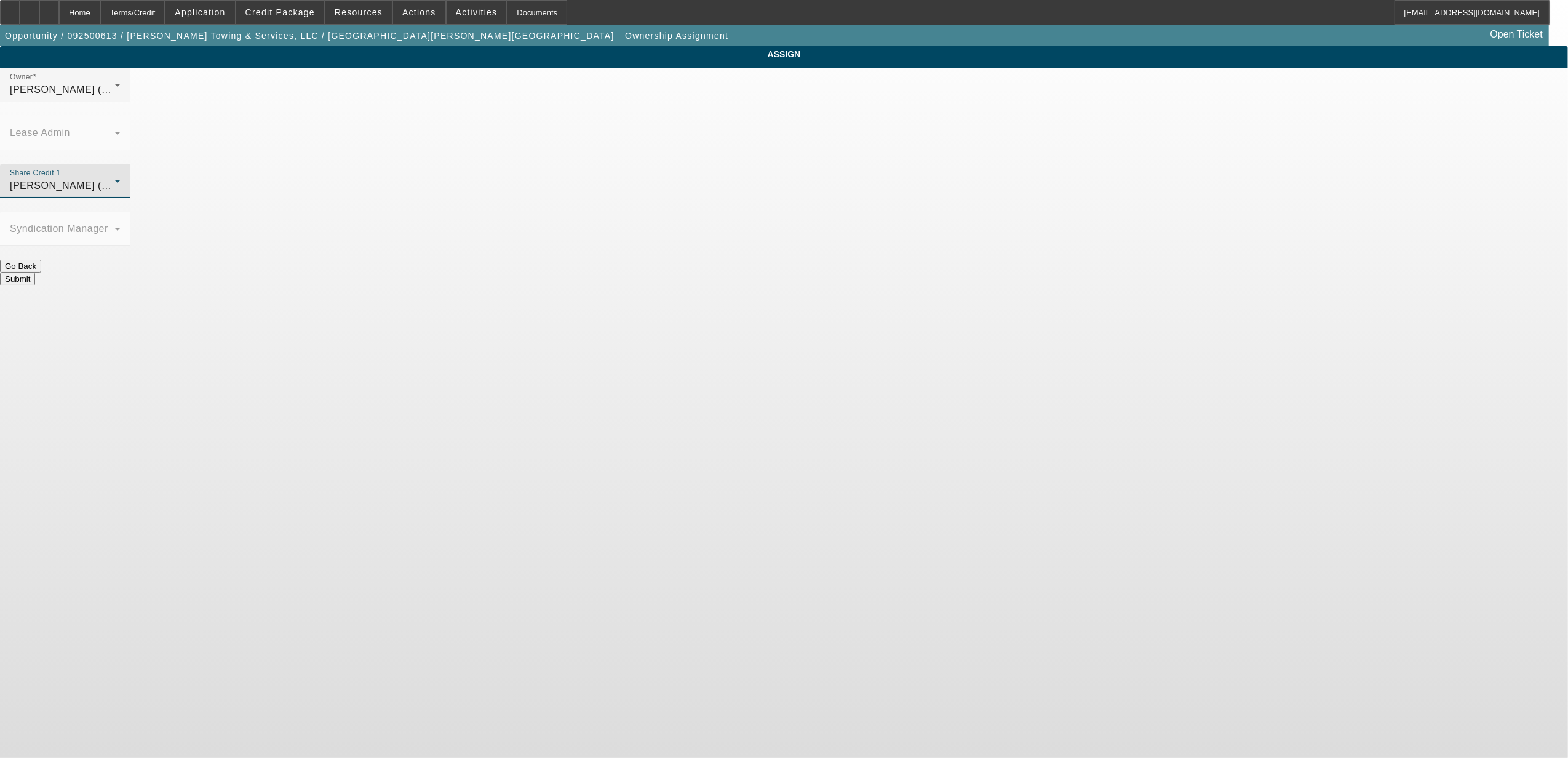
click at [35, 273] on button "Submit" at bounding box center [17, 279] width 35 height 13
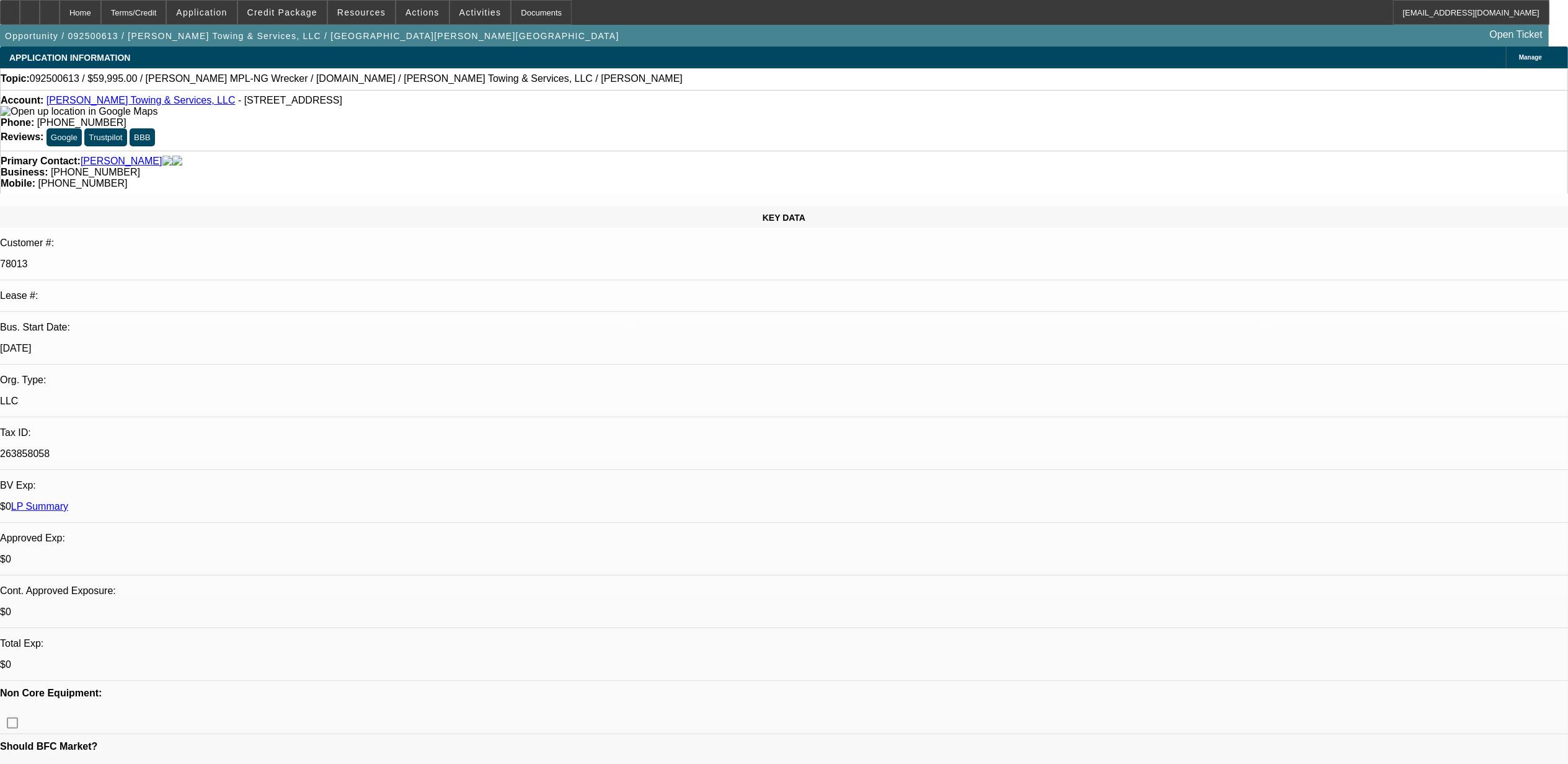
select select "0"
select select "2"
select select "0"
select select "6"
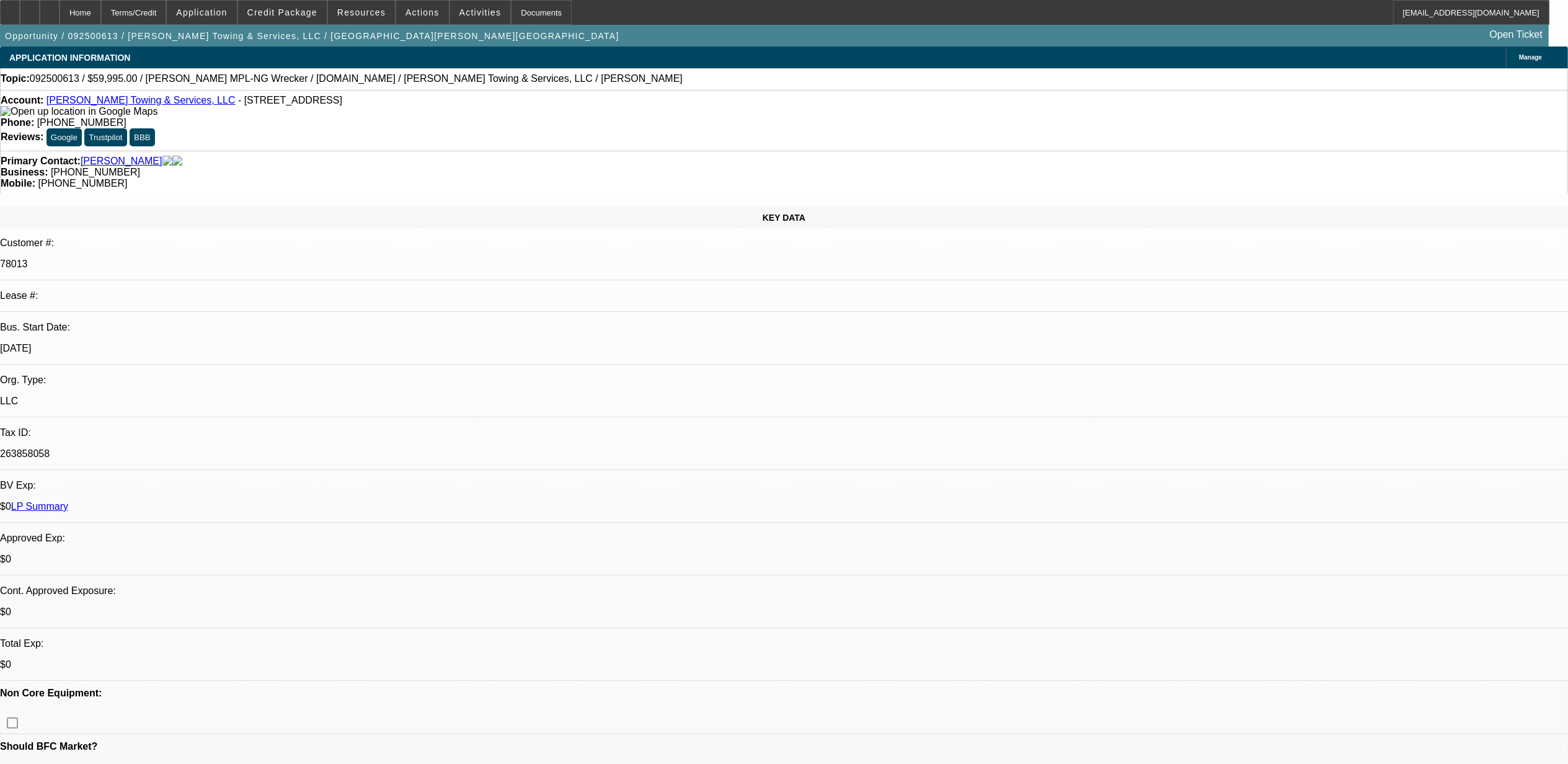
select select "0"
select select "2"
select select "0"
select select "6"
